Goal: Task Accomplishment & Management: Use online tool/utility

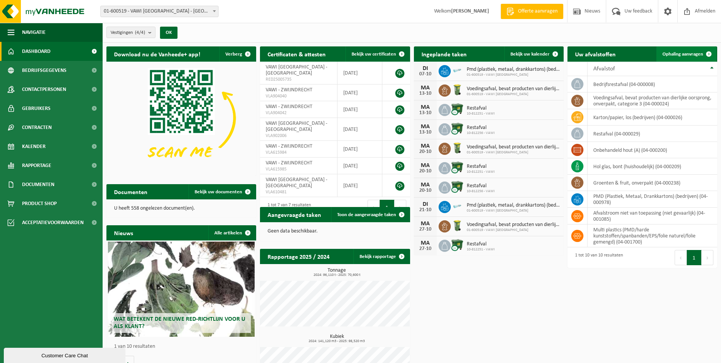
click at [682, 55] on span "Ophaling aanvragen" at bounding box center [683, 54] width 41 height 5
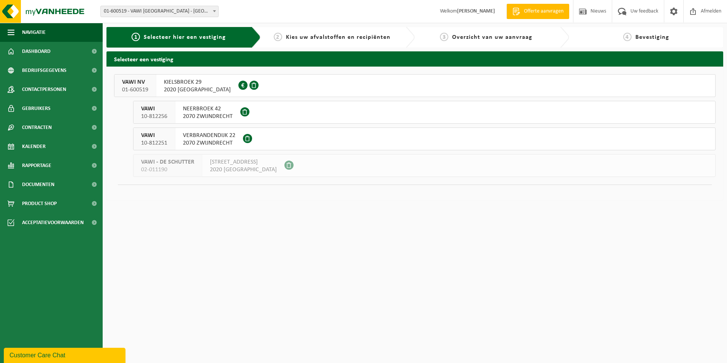
click at [136, 82] on span "VAWI NV" at bounding box center [135, 82] width 26 height 8
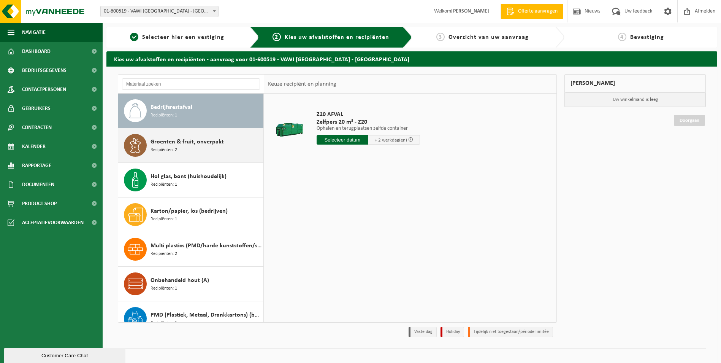
click at [160, 146] on div "Groenten & fruit, onverpakt Recipiënten: 2" at bounding box center [206, 145] width 111 height 23
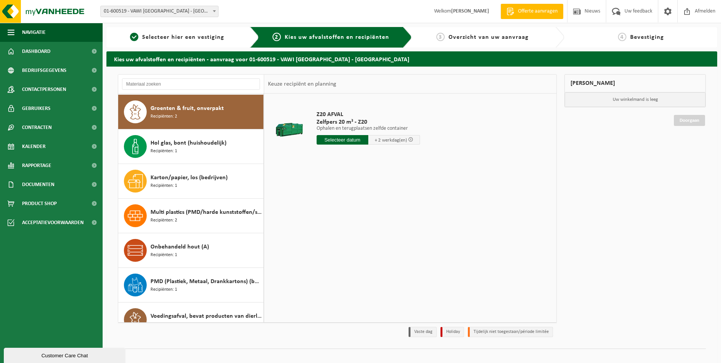
scroll to position [35, 0]
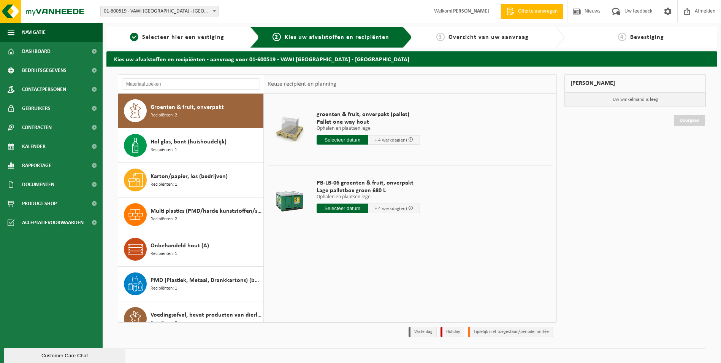
click at [337, 205] on input "text" at bounding box center [343, 208] width 52 height 10
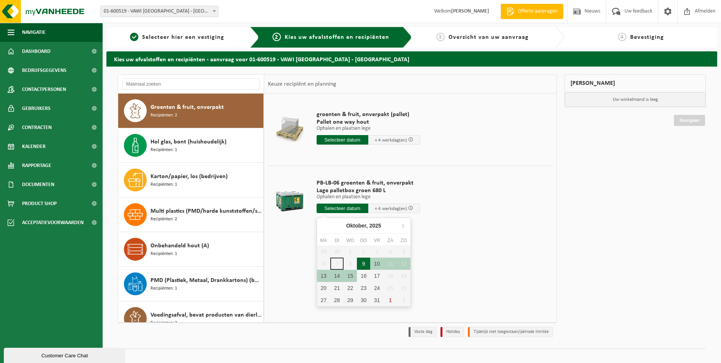
click at [365, 264] on div "9" at bounding box center [363, 263] width 13 height 12
type input "Van 2025-10-09"
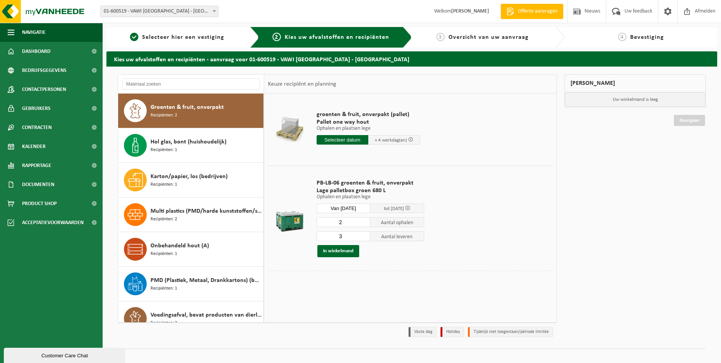
click at [364, 223] on input "2" at bounding box center [344, 222] width 54 height 10
type input "1"
click at [364, 223] on input "1" at bounding box center [344, 222] width 54 height 10
click at [364, 239] on input "2" at bounding box center [344, 236] width 54 height 10
type input "1"
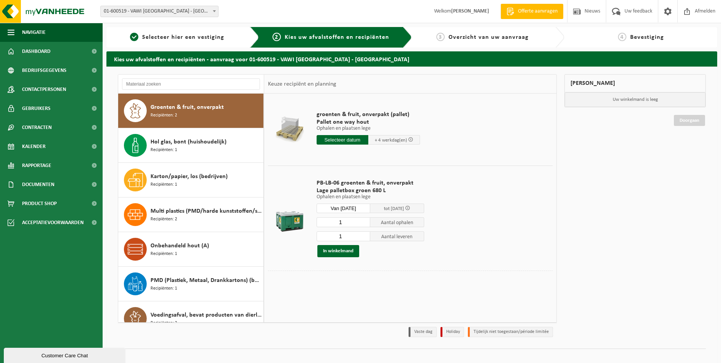
click at [364, 239] on input "1" at bounding box center [344, 236] width 54 height 10
click at [337, 252] on button "In winkelmand" at bounding box center [338, 251] width 42 height 12
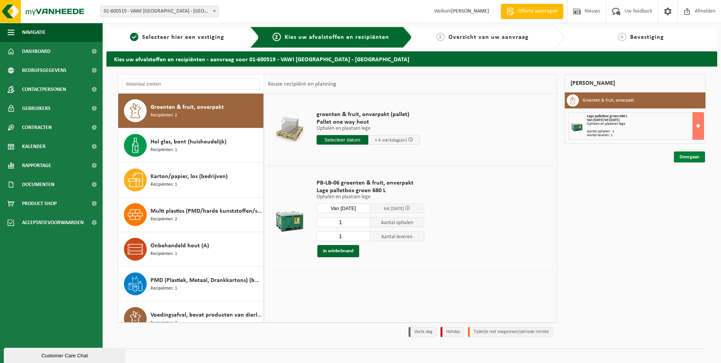
click at [676, 156] on link "Doorgaan" at bounding box center [689, 156] width 31 height 11
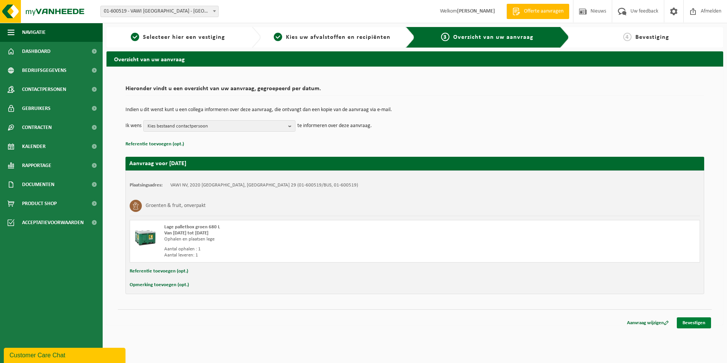
click at [699, 322] on link "Bevestigen" at bounding box center [694, 322] width 34 height 11
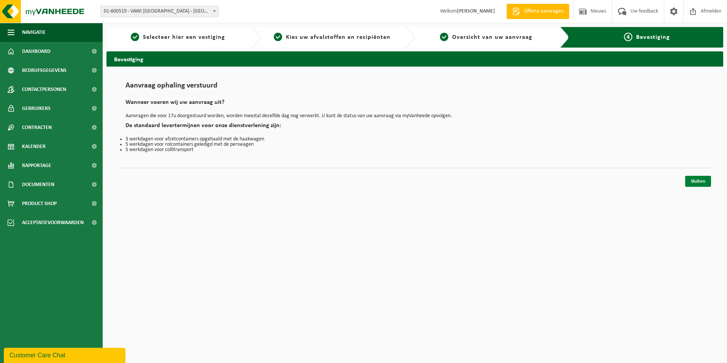
click at [698, 180] on link "Sluiten" at bounding box center [698, 181] width 26 height 11
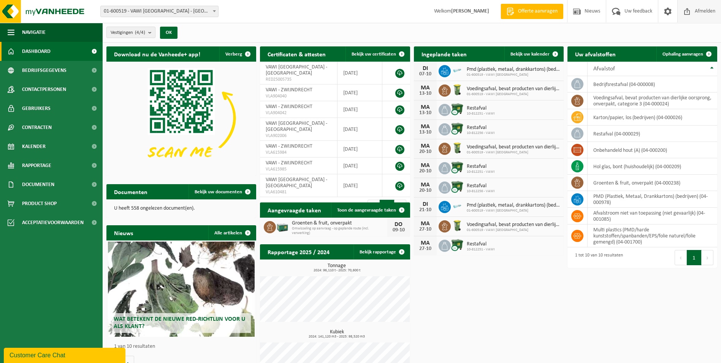
click at [708, 11] on span "Afmelden" at bounding box center [705, 11] width 24 height 22
